Goal: Transaction & Acquisition: Download file/media

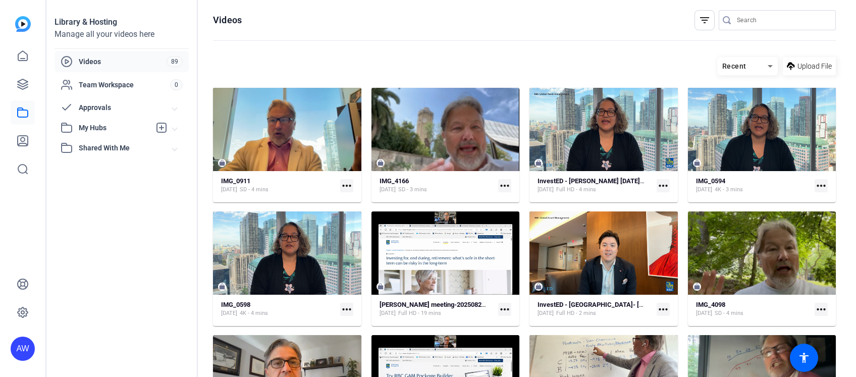
click at [348, 188] on mat-icon "more_horiz" at bounding box center [346, 185] width 13 height 13
click at [356, 197] on span "Download" at bounding box center [368, 200] width 44 height 12
click at [346, 185] on mat-icon "more_horiz" at bounding box center [346, 185] width 13 height 13
click at [372, 203] on span "Download" at bounding box center [368, 200] width 44 height 12
drag, startPoint x: 731, startPoint y: 3, endPoint x: 457, endPoint y: 68, distance: 282.1
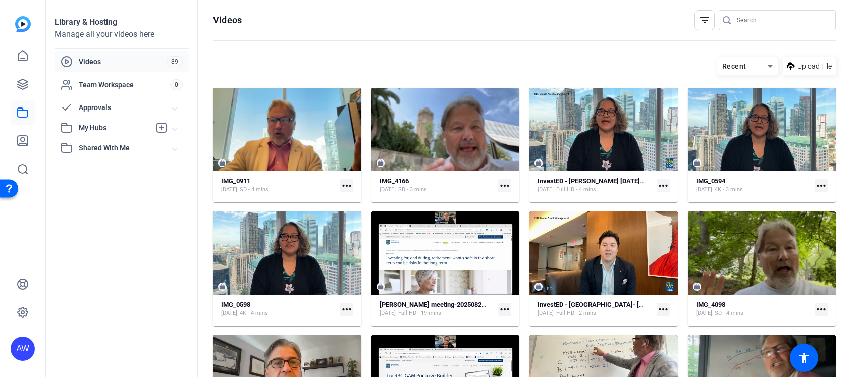
click at [457, 68] on div "Recent Upload File" at bounding box center [524, 66] width 623 height 18
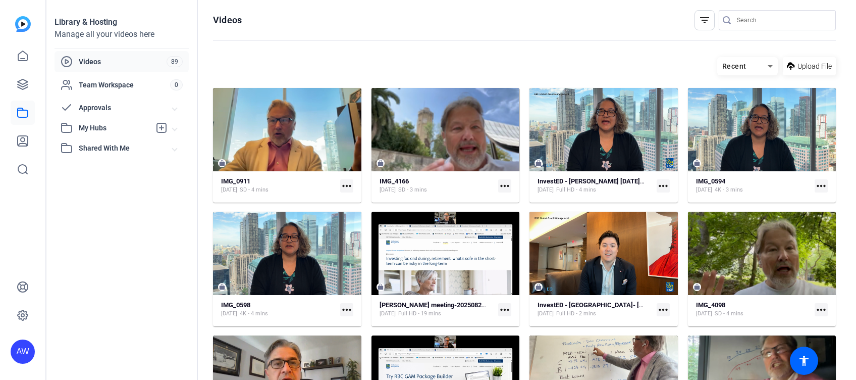
click at [344, 185] on mat-icon "more_horiz" at bounding box center [346, 185] width 13 height 13
click at [356, 198] on span "Download" at bounding box center [368, 200] width 44 height 12
